Goal: Information Seeking & Learning: Understand process/instructions

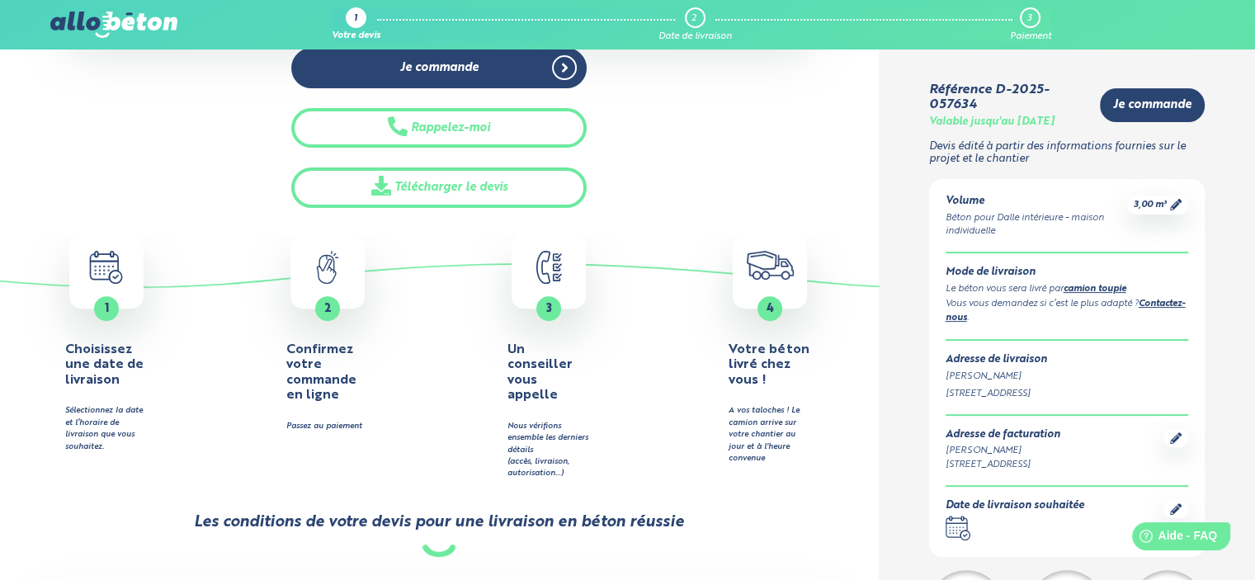
scroll to position [996, 0]
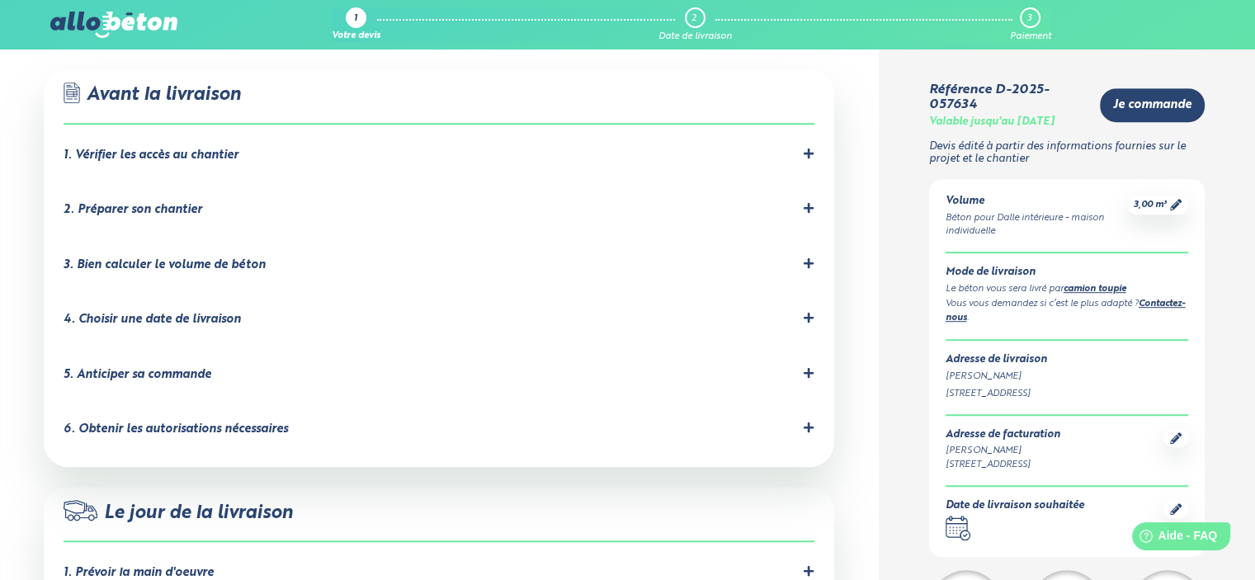
click at [807, 367] on icon at bounding box center [809, 373] width 12 height 12
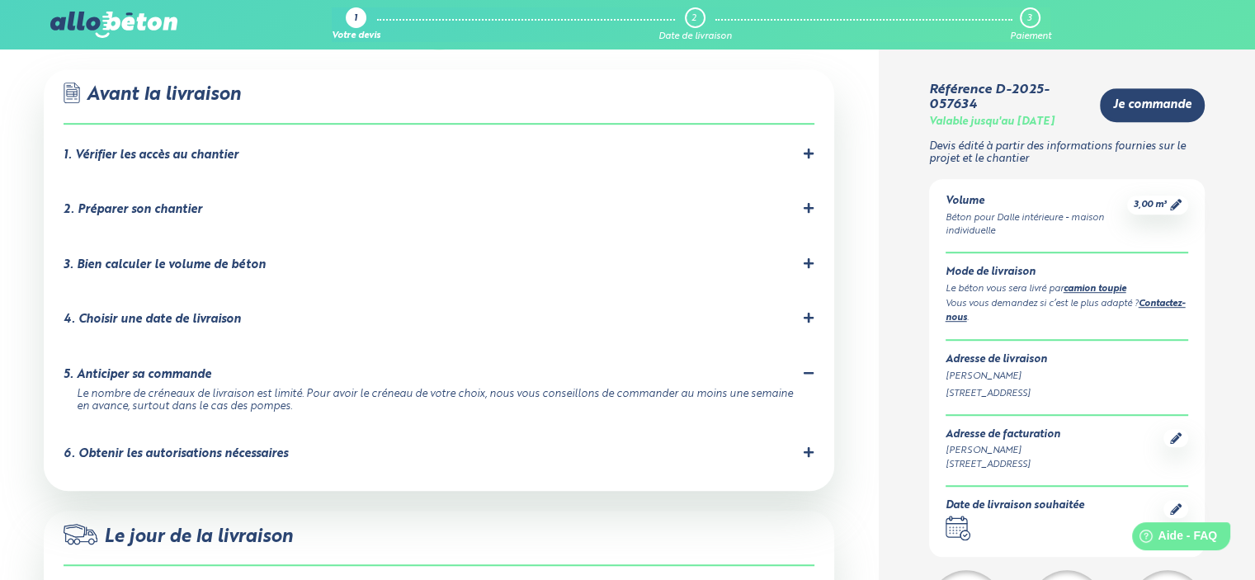
click at [774, 446] on div "6. Obtenir les autorisations nécessaires" at bounding box center [439, 454] width 751 height 16
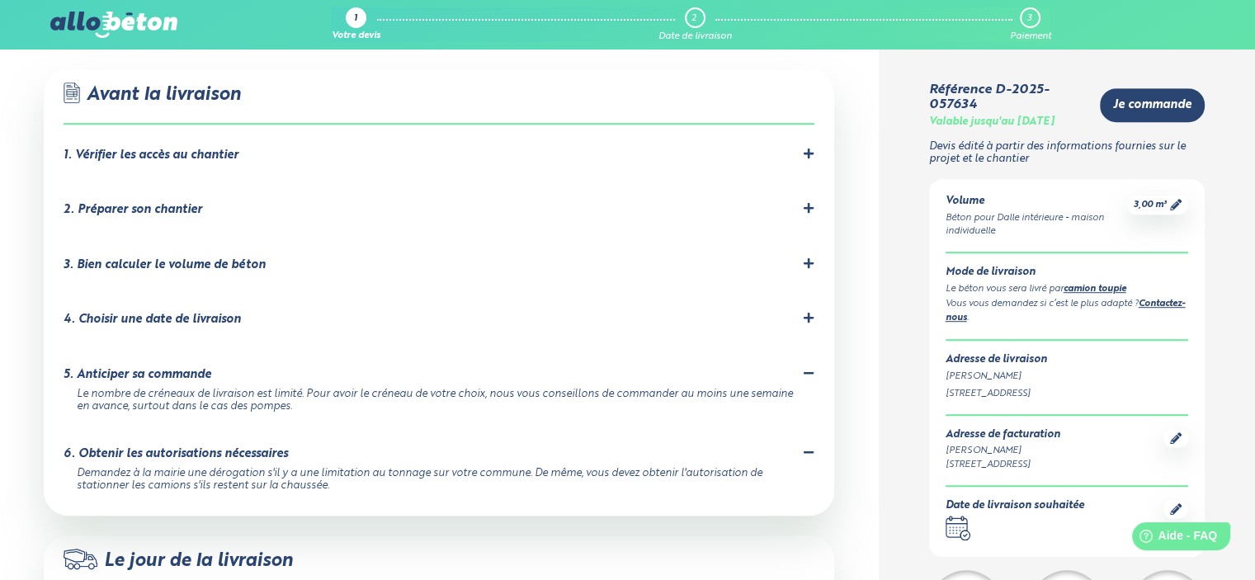
click at [577, 257] on div "3. Bien calculer le volume de béton" at bounding box center [439, 265] width 751 height 16
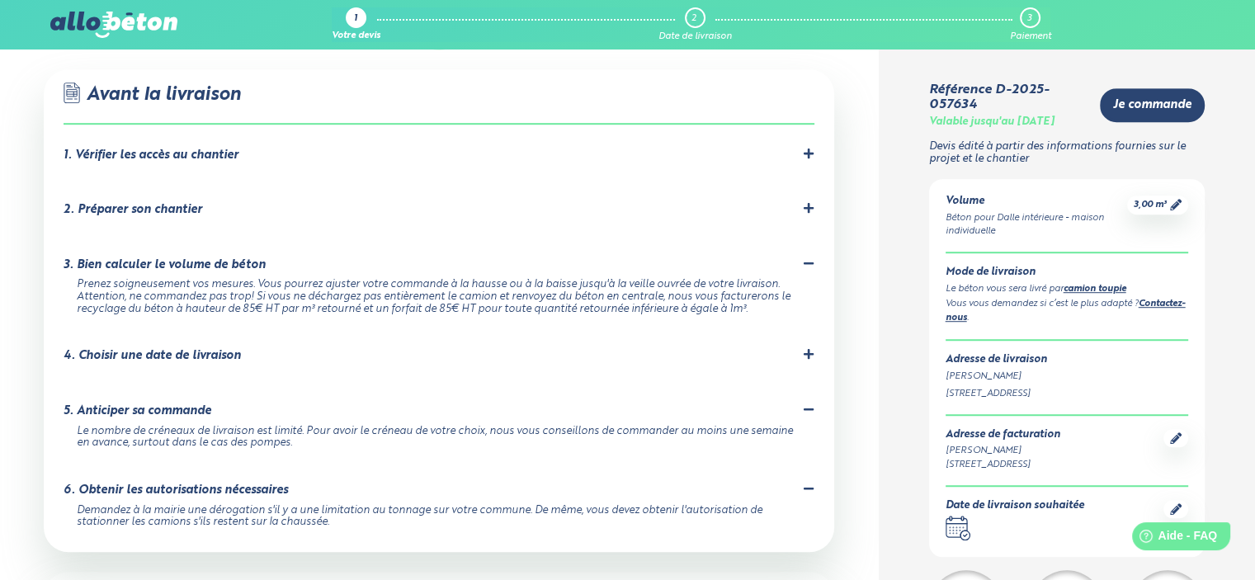
click at [807, 202] on icon at bounding box center [809, 208] width 12 height 12
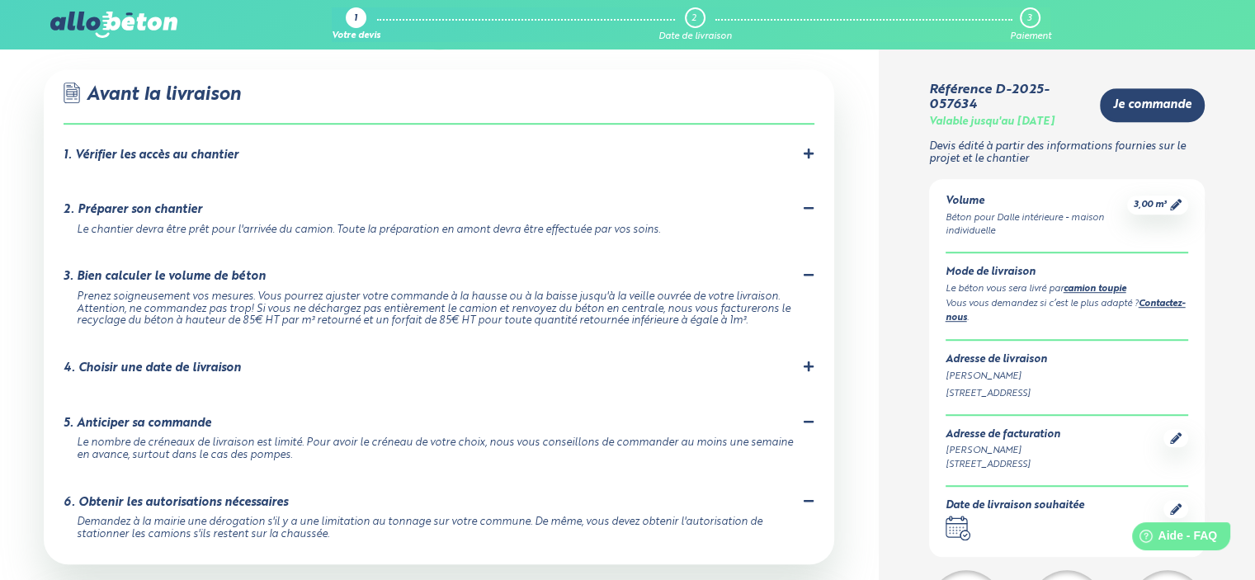
click at [805, 148] on div at bounding box center [809, 156] width 12 height 16
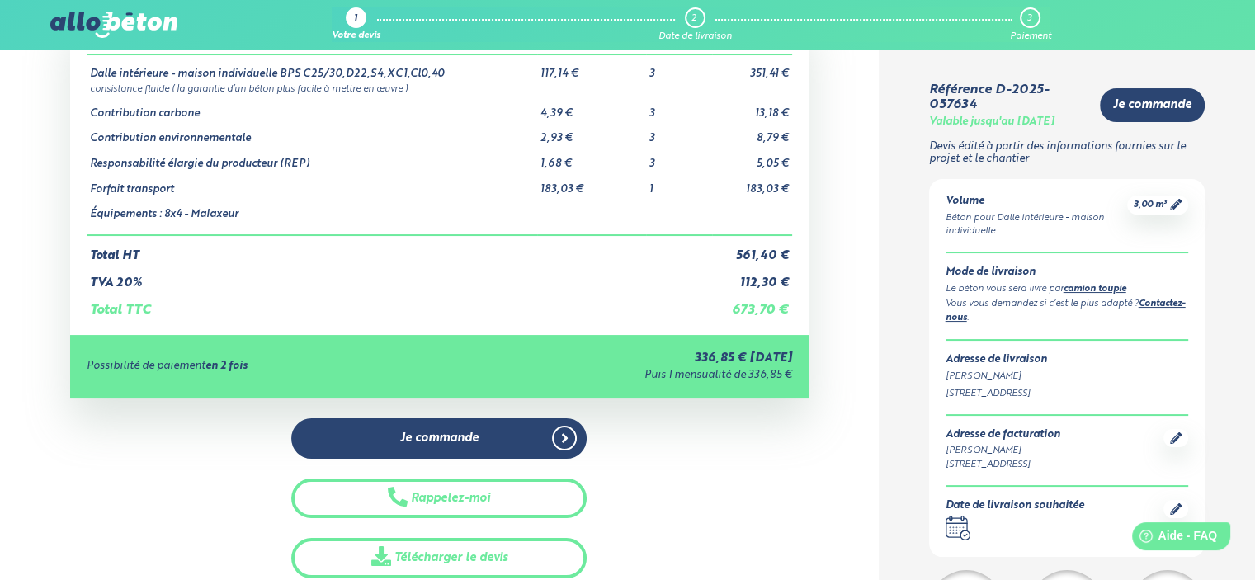
scroll to position [0, 0]
